Goal: Transaction & Acquisition: Purchase product/service

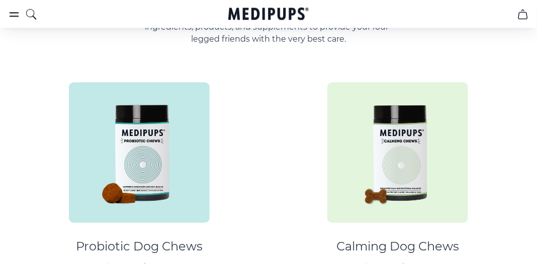
scroll to position [586, 0]
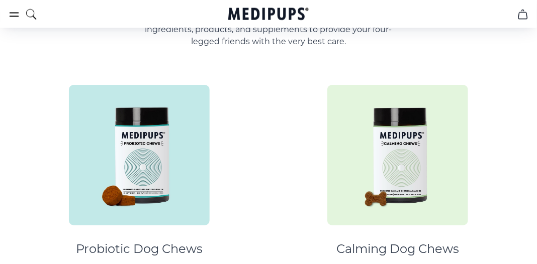
click at [146, 172] on img at bounding box center [139, 155] width 141 height 141
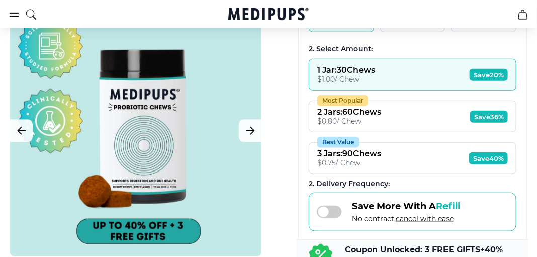
scroll to position [234, 0]
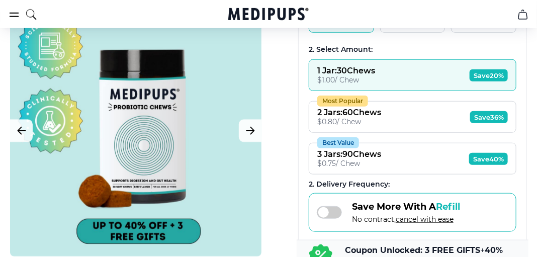
click at [356, 112] on div "2 Jars : 60 Chews" at bounding box center [349, 113] width 64 height 10
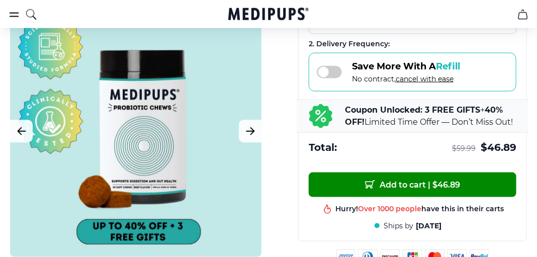
scroll to position [368, 0]
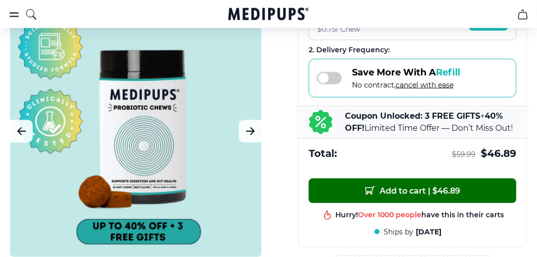
click at [407, 185] on span "Add to cart | $ 46.89" at bounding box center [412, 190] width 95 height 11
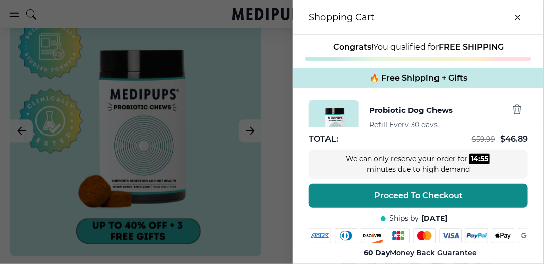
click at [400, 191] on span "Proceed To Checkout" at bounding box center [418, 196] width 88 height 10
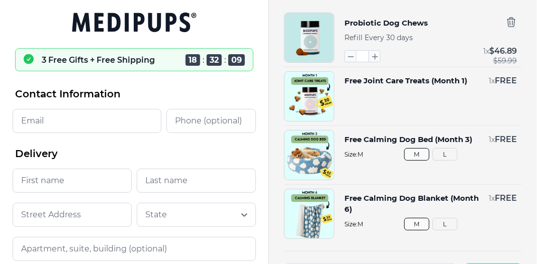
click at [43, 124] on input "Email" at bounding box center [87, 121] width 149 height 24
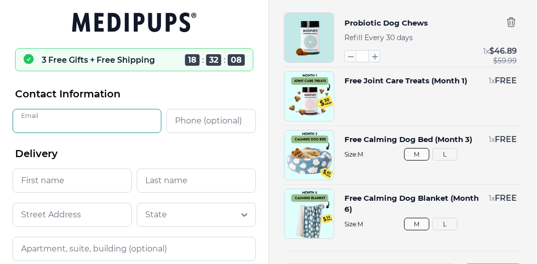
type input "**********"
type input "****"
type input "******"
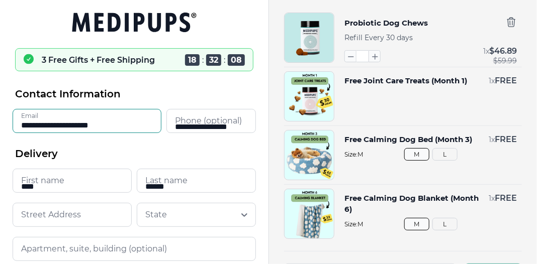
type input "**********"
type input "*********"
type input "*****"
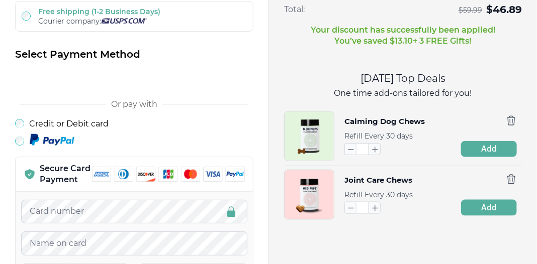
scroll to position [335, 0]
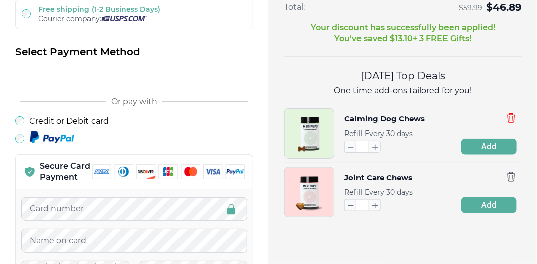
click at [513, 115] on icon "button" at bounding box center [511, 118] width 11 height 11
click at [347, 144] on icon "button" at bounding box center [350, 146] width 11 height 11
click at [348, 203] on icon "button" at bounding box center [350, 205] width 11 height 11
drag, startPoint x: 363, startPoint y: 201, endPoint x: 355, endPoint y: 210, distance: 11.8
click at [355, 210] on div "* Add" at bounding box center [430, 206] width 172 height 16
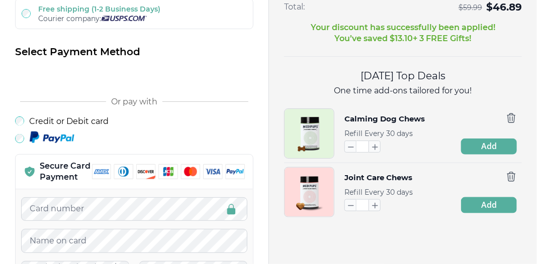
drag, startPoint x: 368, startPoint y: 203, endPoint x: 356, endPoint y: 213, distance: 16.0
click at [356, 212] on div "** Add" at bounding box center [430, 206] width 172 height 16
click at [351, 206] on icon "button" at bounding box center [350, 205] width 11 height 11
click at [351, 204] on icon "button" at bounding box center [350, 205] width 11 height 11
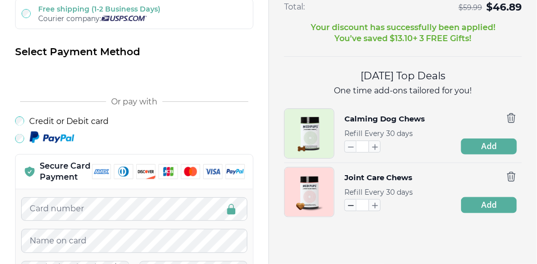
click at [351, 204] on icon "button" at bounding box center [350, 205] width 11 height 11
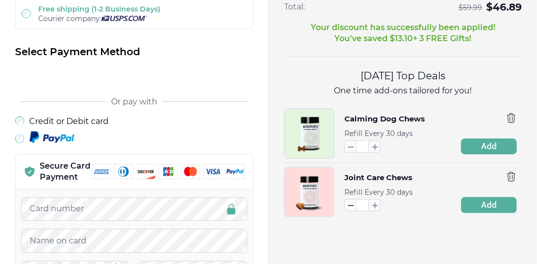
click at [351, 204] on icon "button" at bounding box center [350, 205] width 11 height 11
type input "*"
click at [351, 204] on icon "button" at bounding box center [350, 205] width 11 height 11
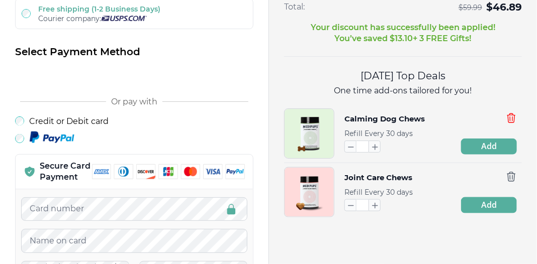
click at [512, 114] on icon "button" at bounding box center [511, 118] width 11 height 11
click at [512, 175] on icon "button" at bounding box center [511, 176] width 8 height 9
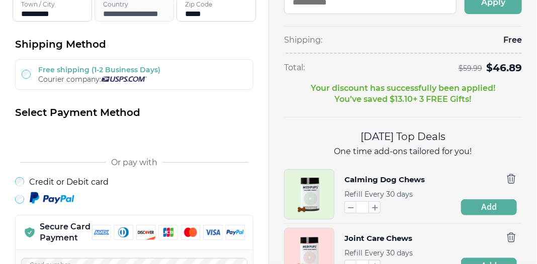
scroll to position [290, 0]
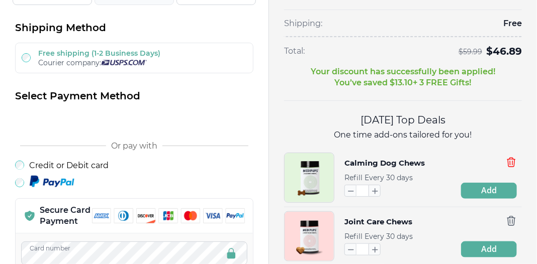
click at [513, 158] on icon "button" at bounding box center [511, 162] width 8 height 9
click at [511, 159] on icon "button" at bounding box center [511, 162] width 11 height 11
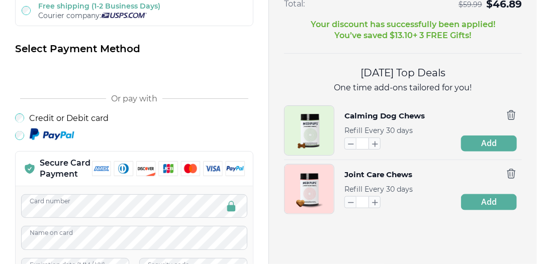
scroll to position [341, 0]
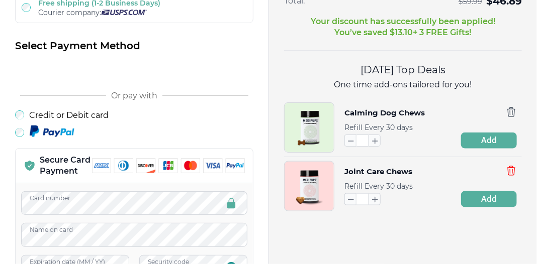
click at [514, 167] on icon "button" at bounding box center [511, 170] width 11 height 11
click at [513, 166] on icon "button" at bounding box center [511, 170] width 11 height 11
click at [348, 196] on icon "button" at bounding box center [350, 199] width 11 height 11
click at [348, 199] on icon "button" at bounding box center [350, 199] width 11 height 11
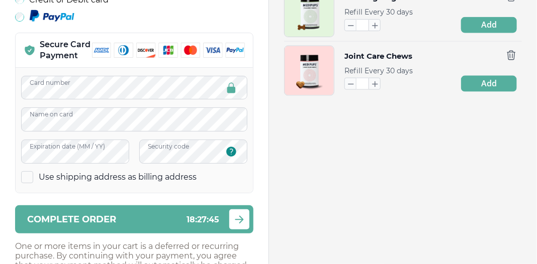
scroll to position [458, 0]
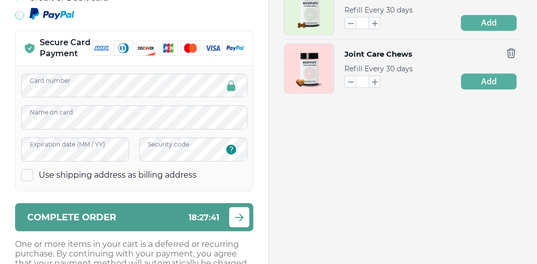
click at [236, 214] on icon "submit" at bounding box center [239, 218] width 12 height 13
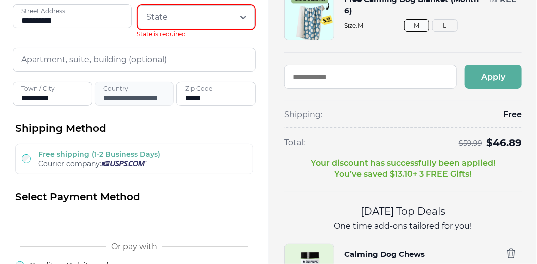
scroll to position [165, 0]
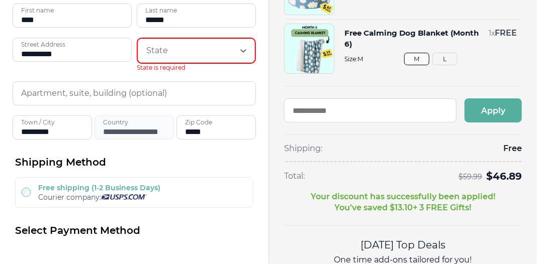
click at [243, 49] on icon at bounding box center [243, 51] width 10 height 10
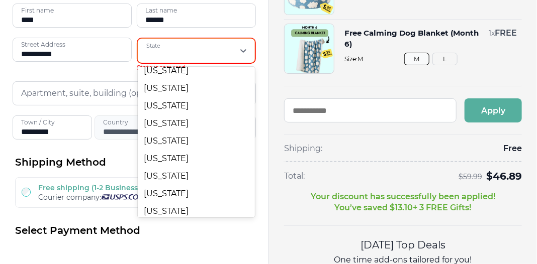
scroll to position [176, 0]
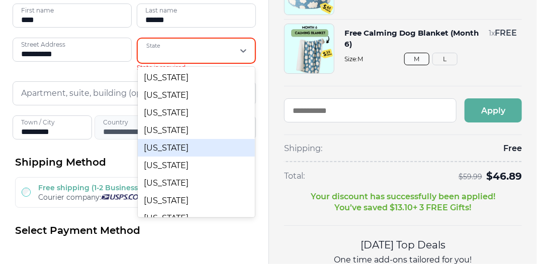
click at [159, 154] on div "[US_STATE]" at bounding box center [196, 148] width 117 height 18
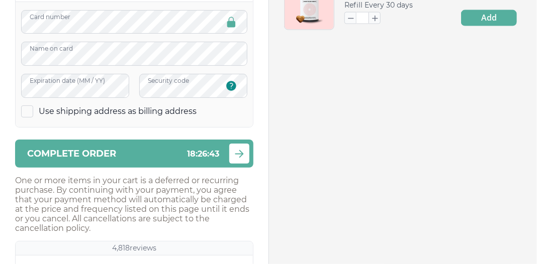
scroll to position [534, 0]
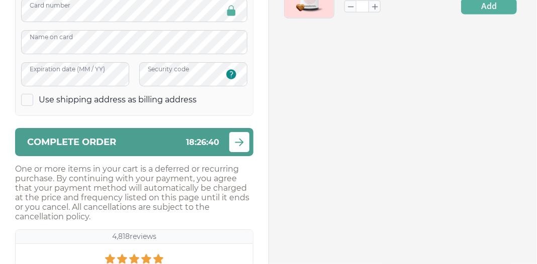
click at [239, 137] on icon "submit" at bounding box center [239, 142] width 12 height 13
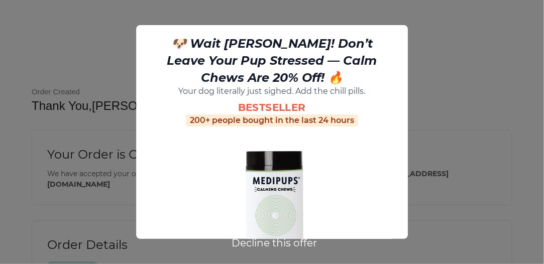
click at [266, 242] on button "Decline this offer" at bounding box center [274, 243] width 91 height 13
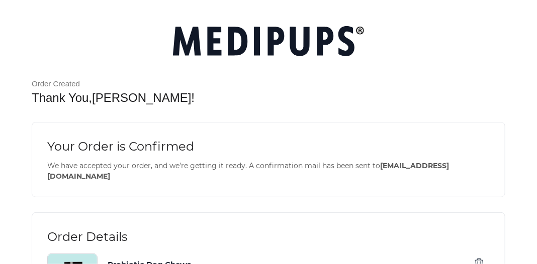
scroll to position [9, 0]
